Goal: Task Accomplishment & Management: Manage account settings

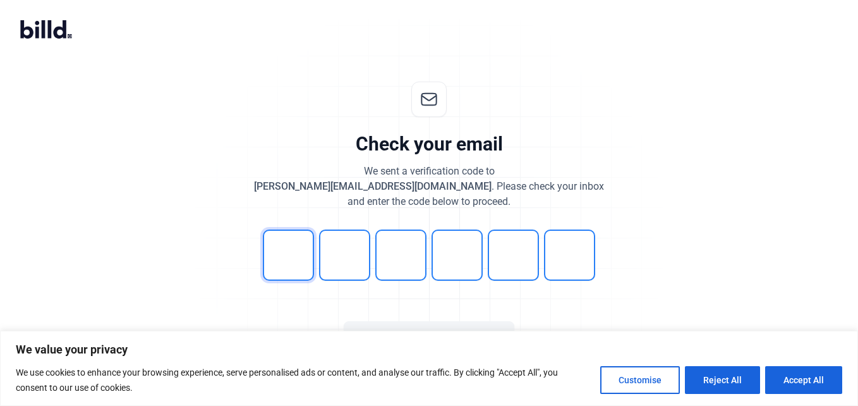
click at [286, 236] on input "tel" at bounding box center [288, 254] width 51 height 51
type input "9"
type input "5"
type input "2"
type input "1"
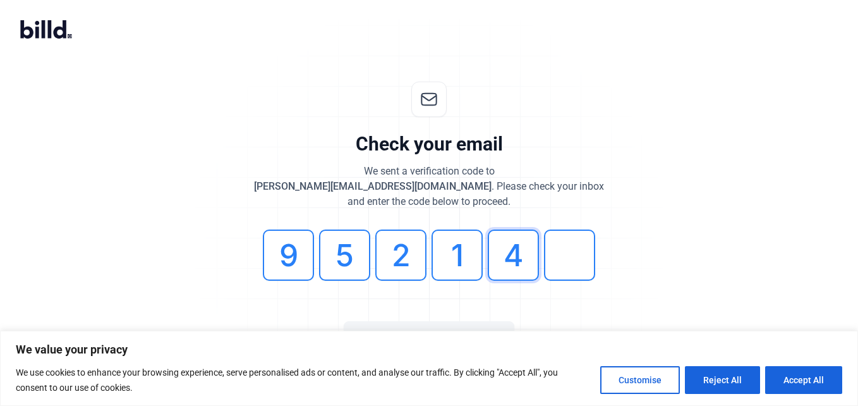
type input "4"
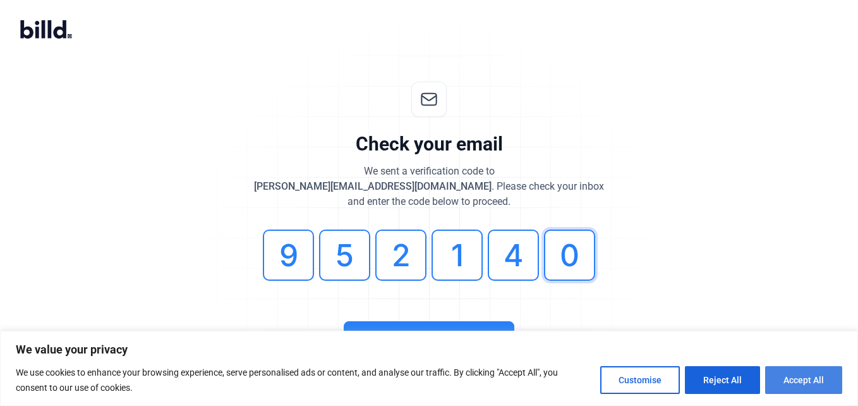
type input "0"
click at [802, 379] on button "Accept All" at bounding box center [803, 380] width 77 height 28
checkbox input "true"
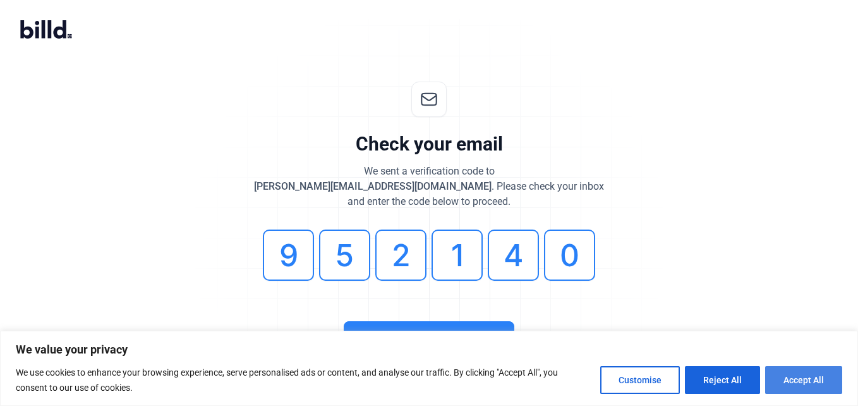
checkbox input "true"
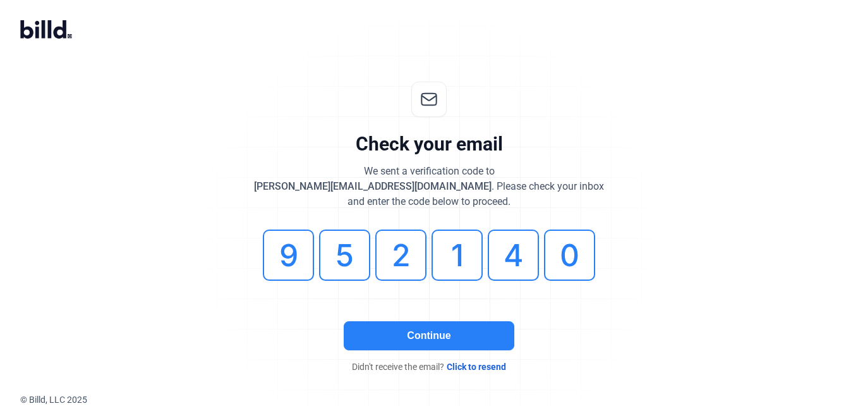
click at [500, 332] on button "Continue" at bounding box center [429, 335] width 171 height 29
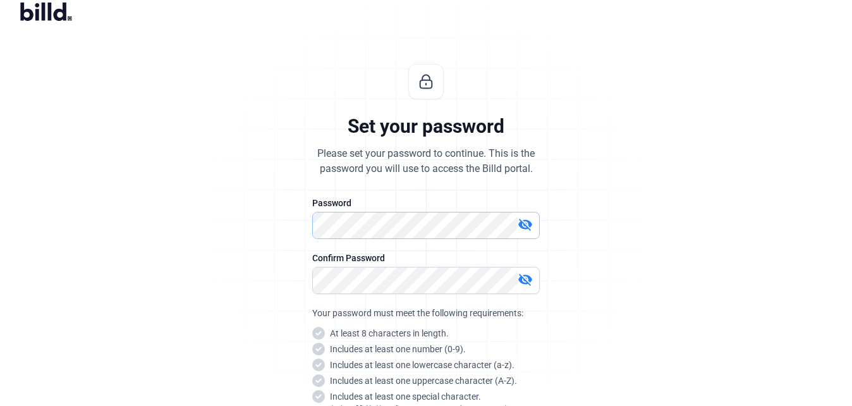
scroll to position [21, 0]
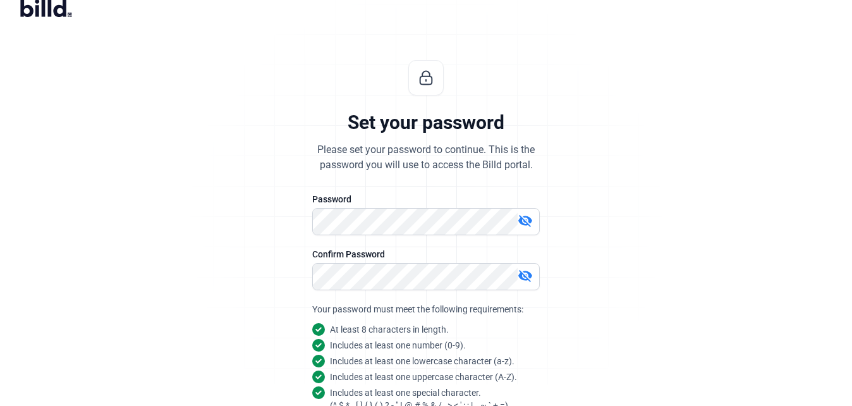
click at [529, 217] on mat-icon "visibility_off" at bounding box center [525, 220] width 15 height 15
drag, startPoint x: 534, startPoint y: 272, endPoint x: 523, endPoint y: 270, distance: 11.0
click at [523, 270] on div "visibility_off" at bounding box center [528, 277] width 21 height 18
click at [523, 270] on mat-icon "visibility" at bounding box center [525, 275] width 15 height 15
click at [523, 270] on mat-icon "visibility_off" at bounding box center [525, 275] width 15 height 15
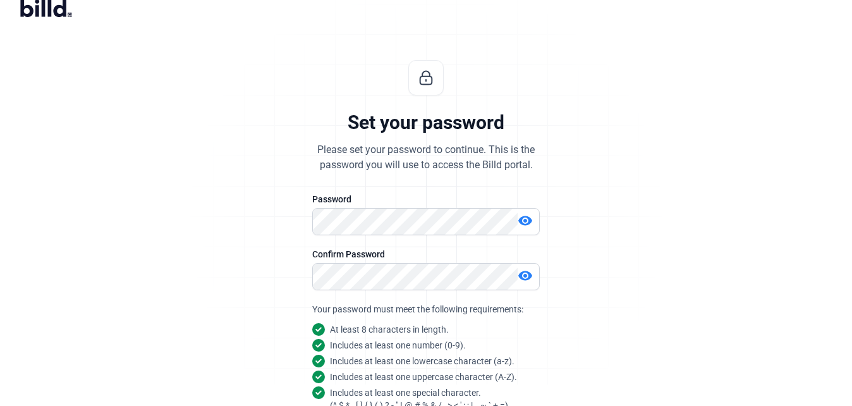
click at [523, 270] on mat-icon "visibility" at bounding box center [525, 275] width 15 height 15
click at [521, 221] on mat-icon "visibility" at bounding box center [525, 220] width 15 height 15
click at [521, 221] on mat-icon "visibility_off" at bounding box center [525, 220] width 15 height 15
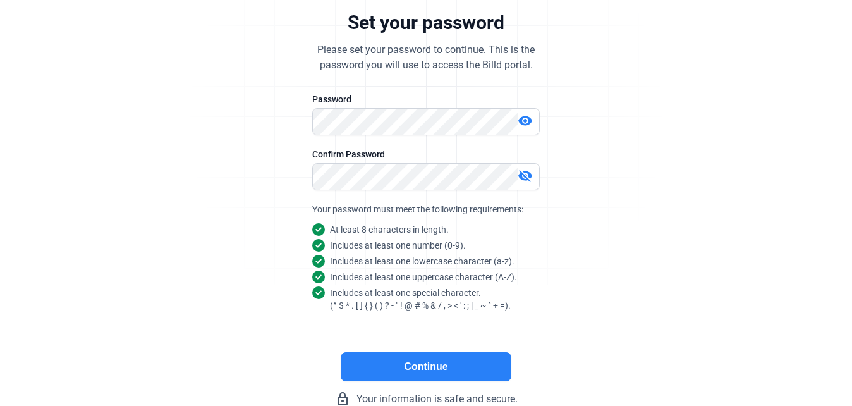
scroll to position [157, 0]
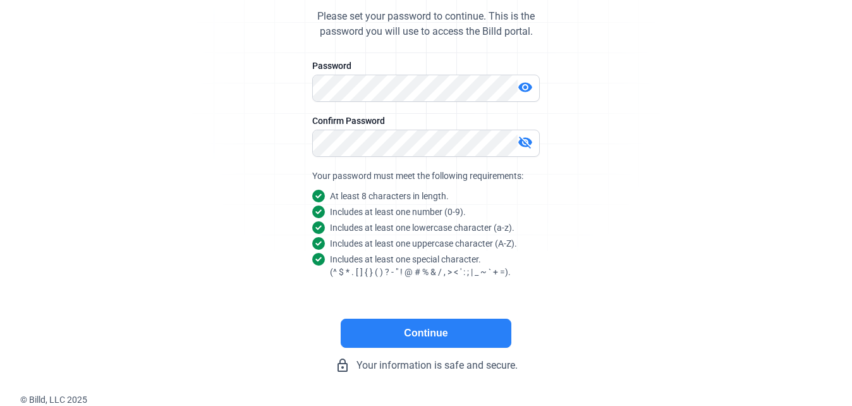
click at [411, 332] on button "Continue" at bounding box center [426, 333] width 171 height 29
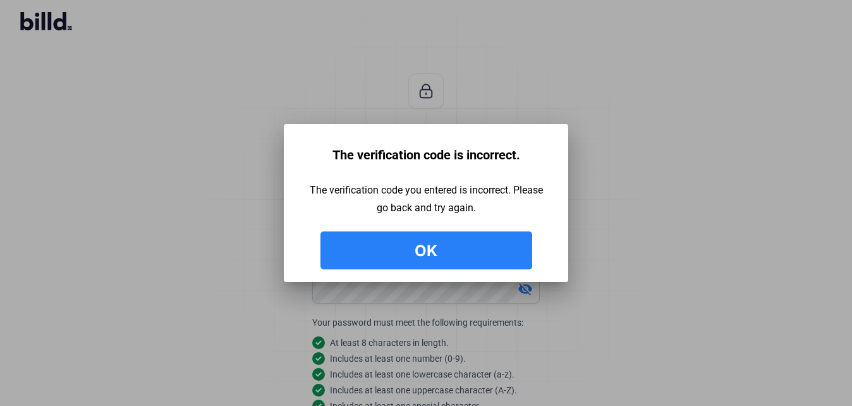
click at [501, 249] on button "Ok" at bounding box center [426, 250] width 212 height 38
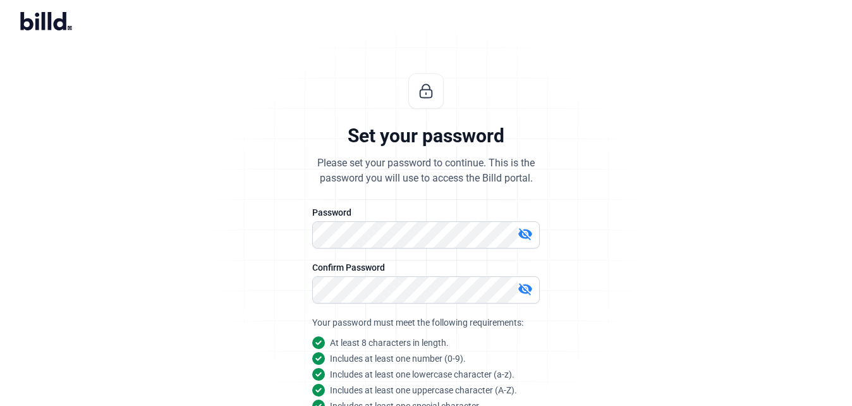
click at [592, 188] on div "Set your password Please set your password to continue. This is the password yo…" at bounding box center [426, 296] width 420 height 487
